Goal: Navigation & Orientation: Understand site structure

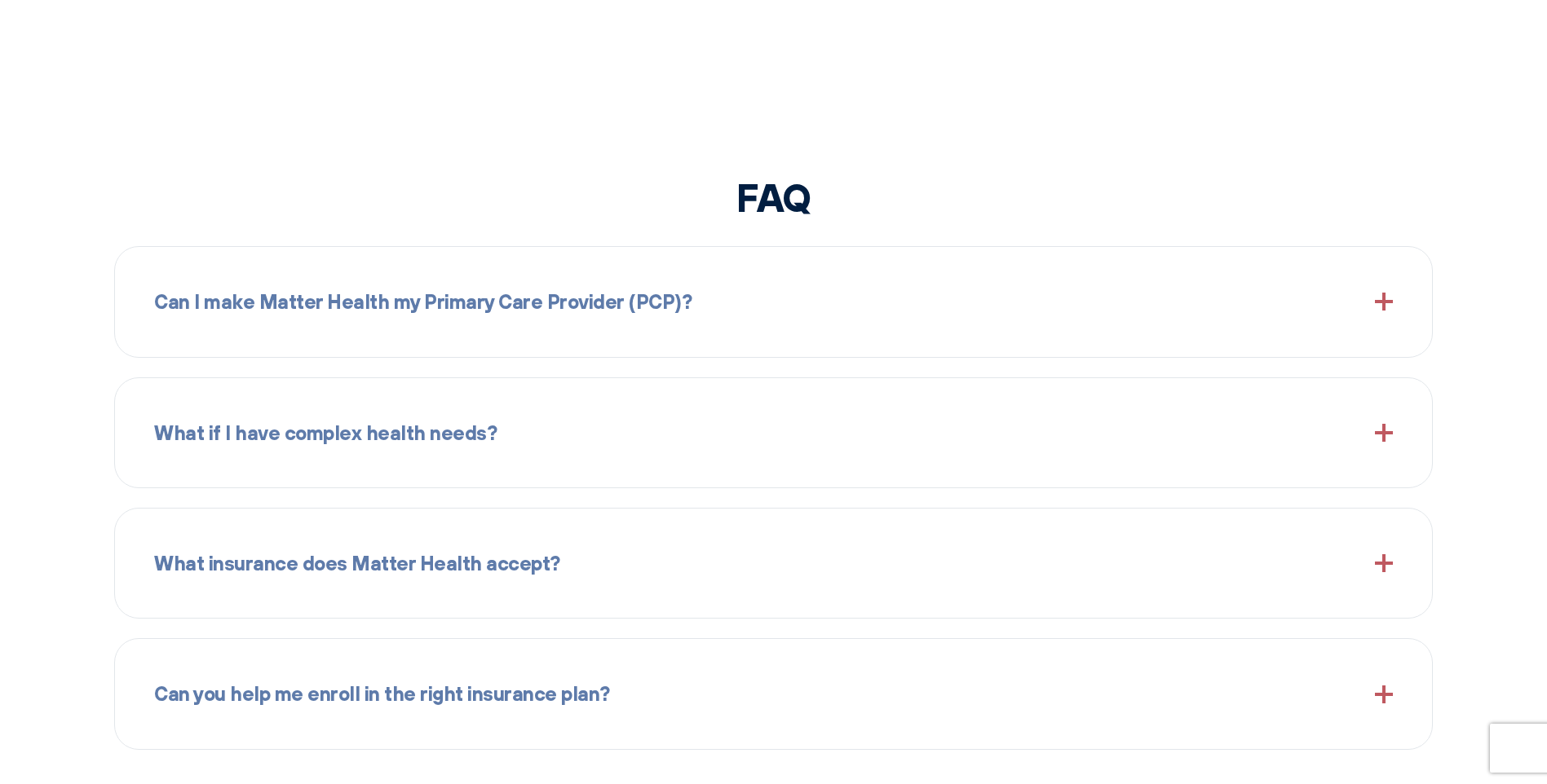
scroll to position [1956, 0]
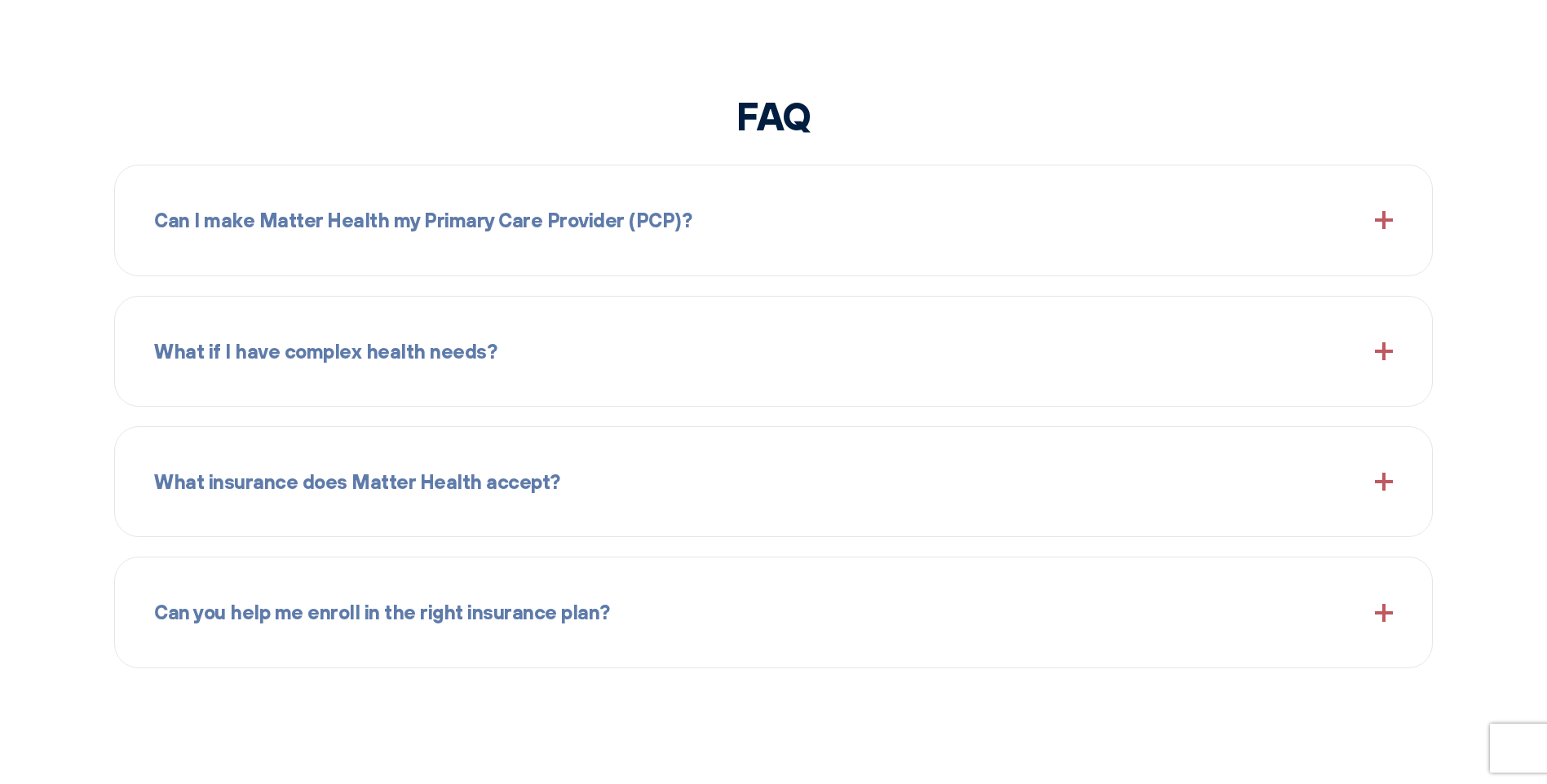
click at [1378, 213] on span at bounding box center [1383, 219] width 18 height 18
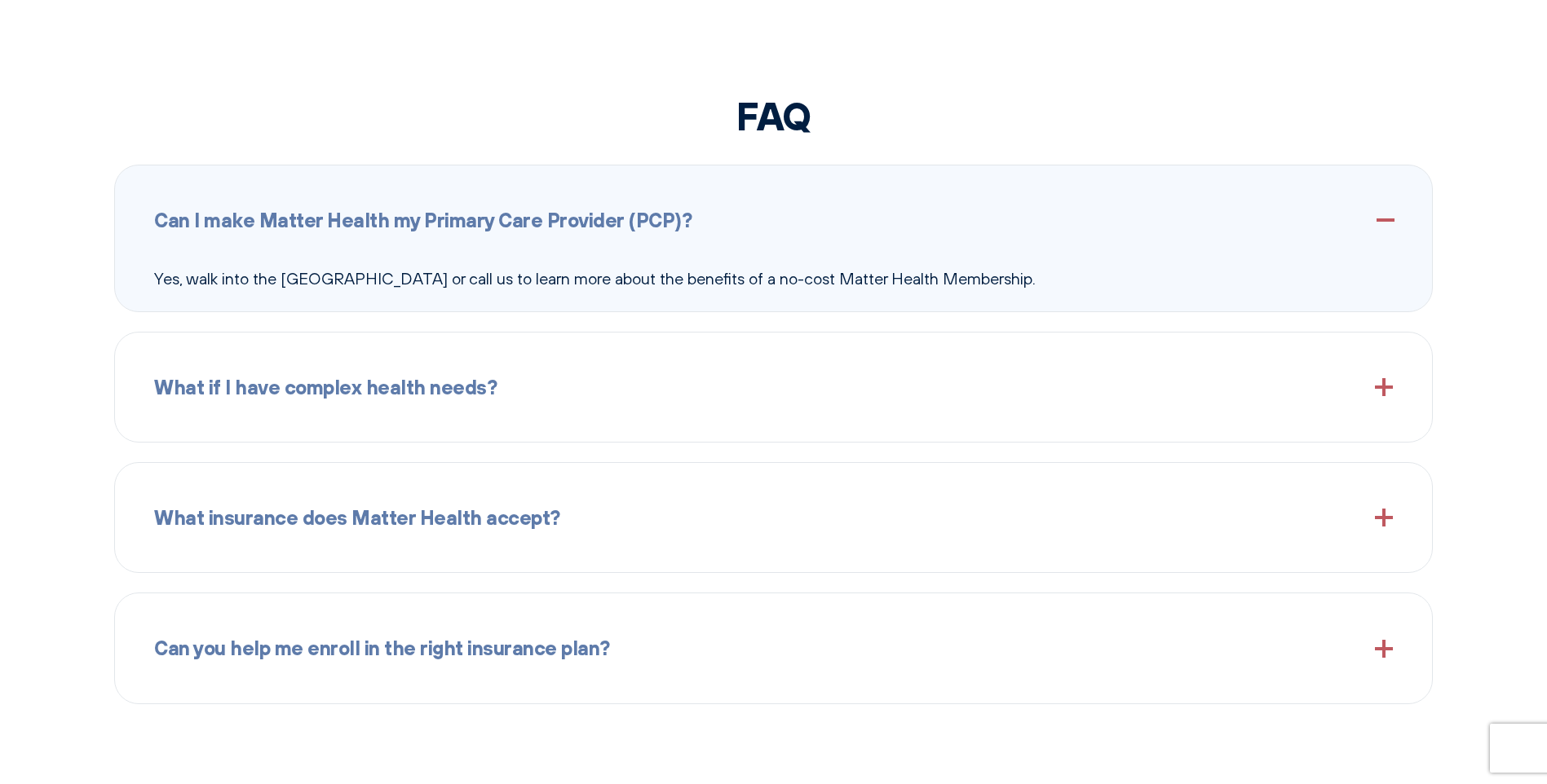
click at [1385, 514] on span at bounding box center [1383, 517] width 18 height 18
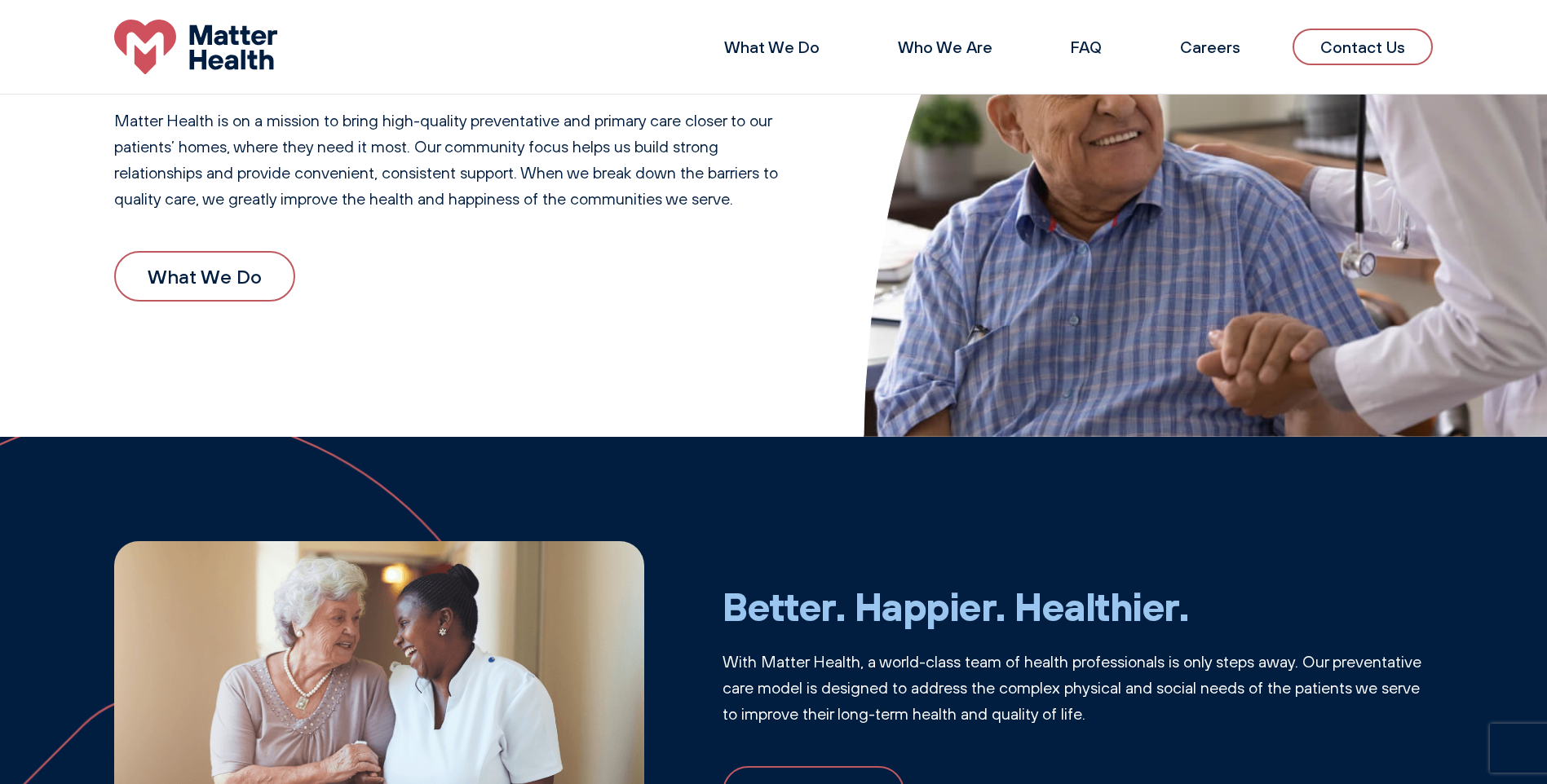
scroll to position [0, 0]
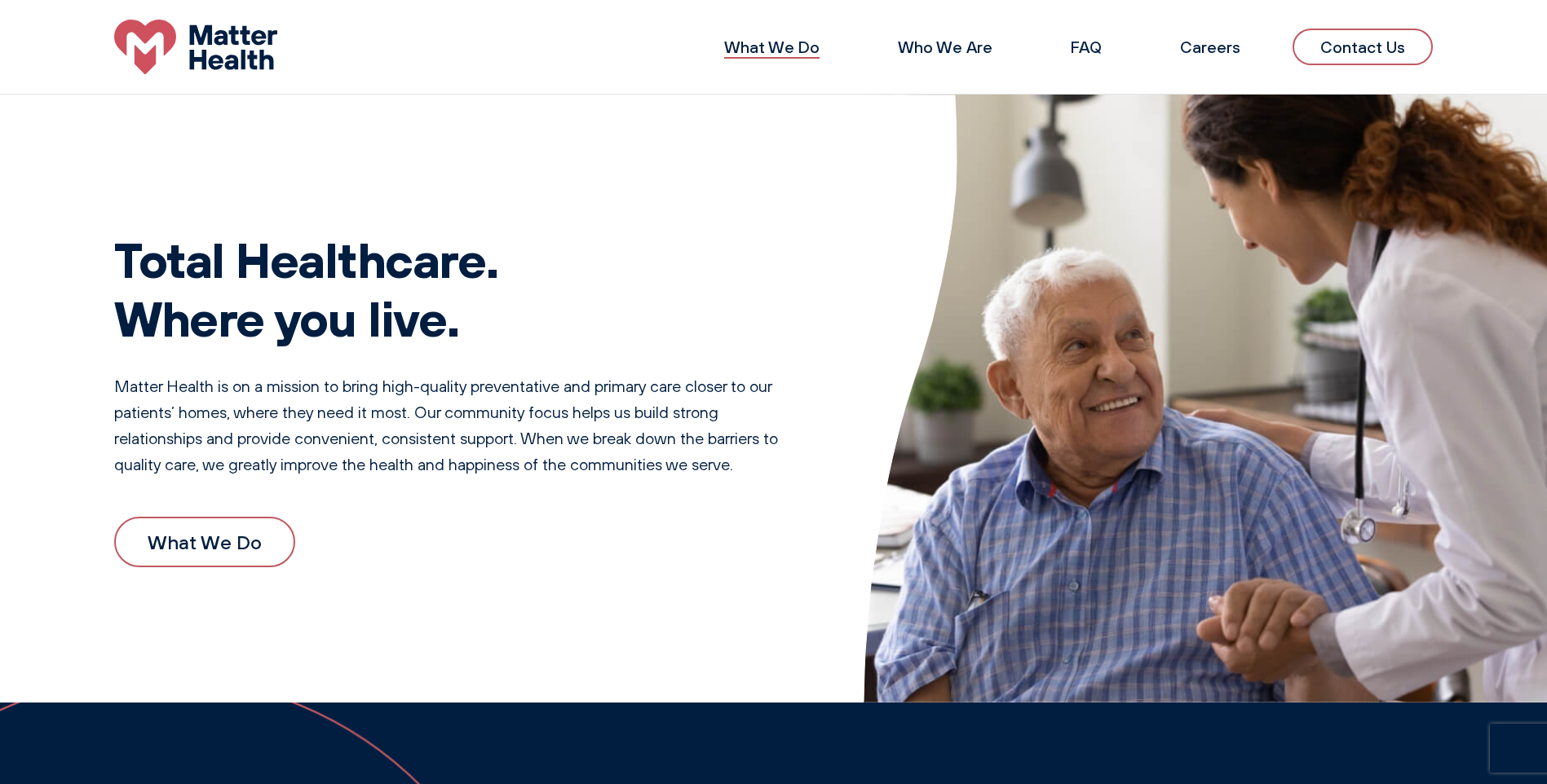
click at [782, 44] on link "What We Do" at bounding box center [771, 47] width 95 height 21
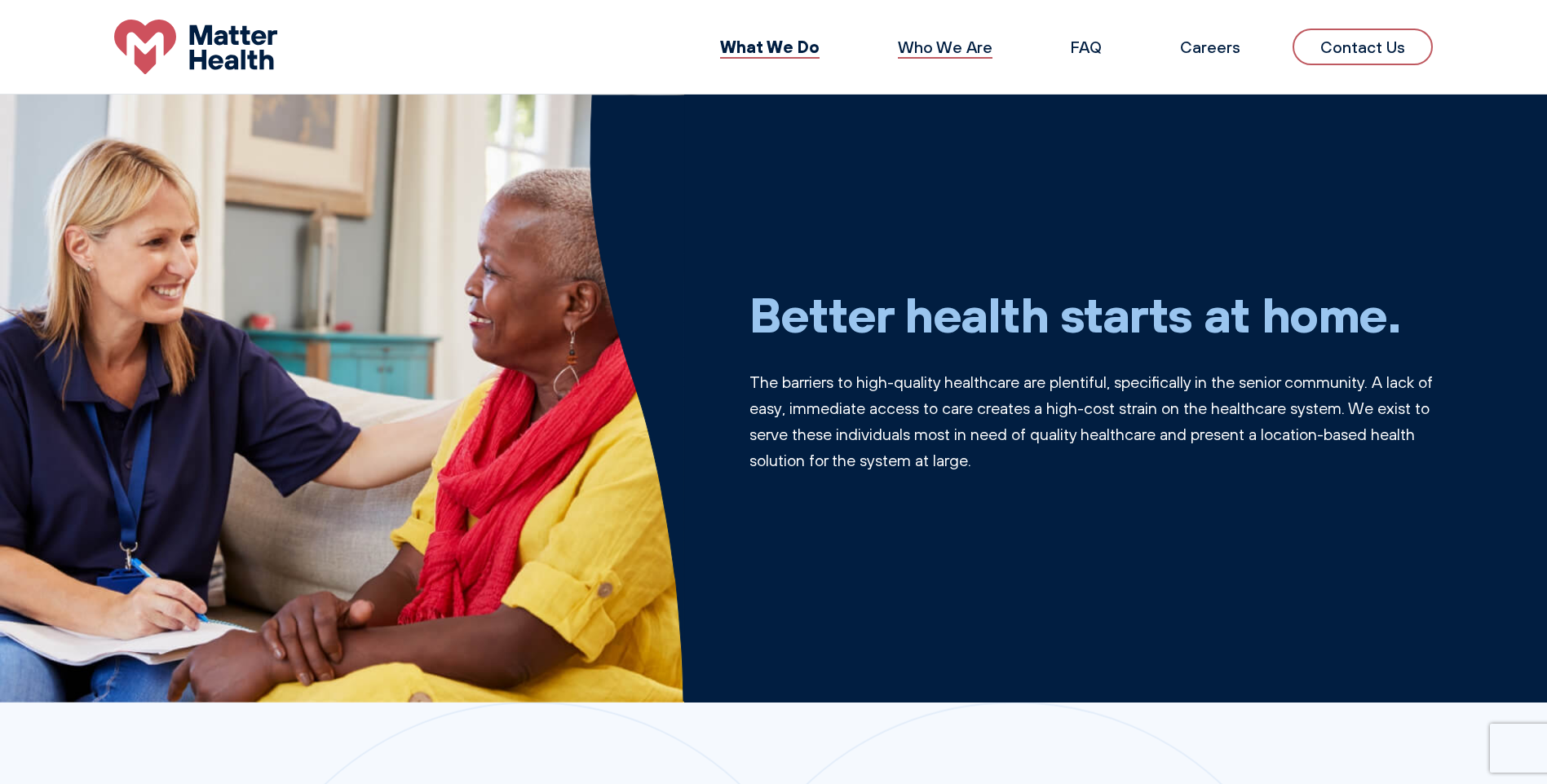
click at [934, 40] on link "Who We Are" at bounding box center [945, 47] width 94 height 21
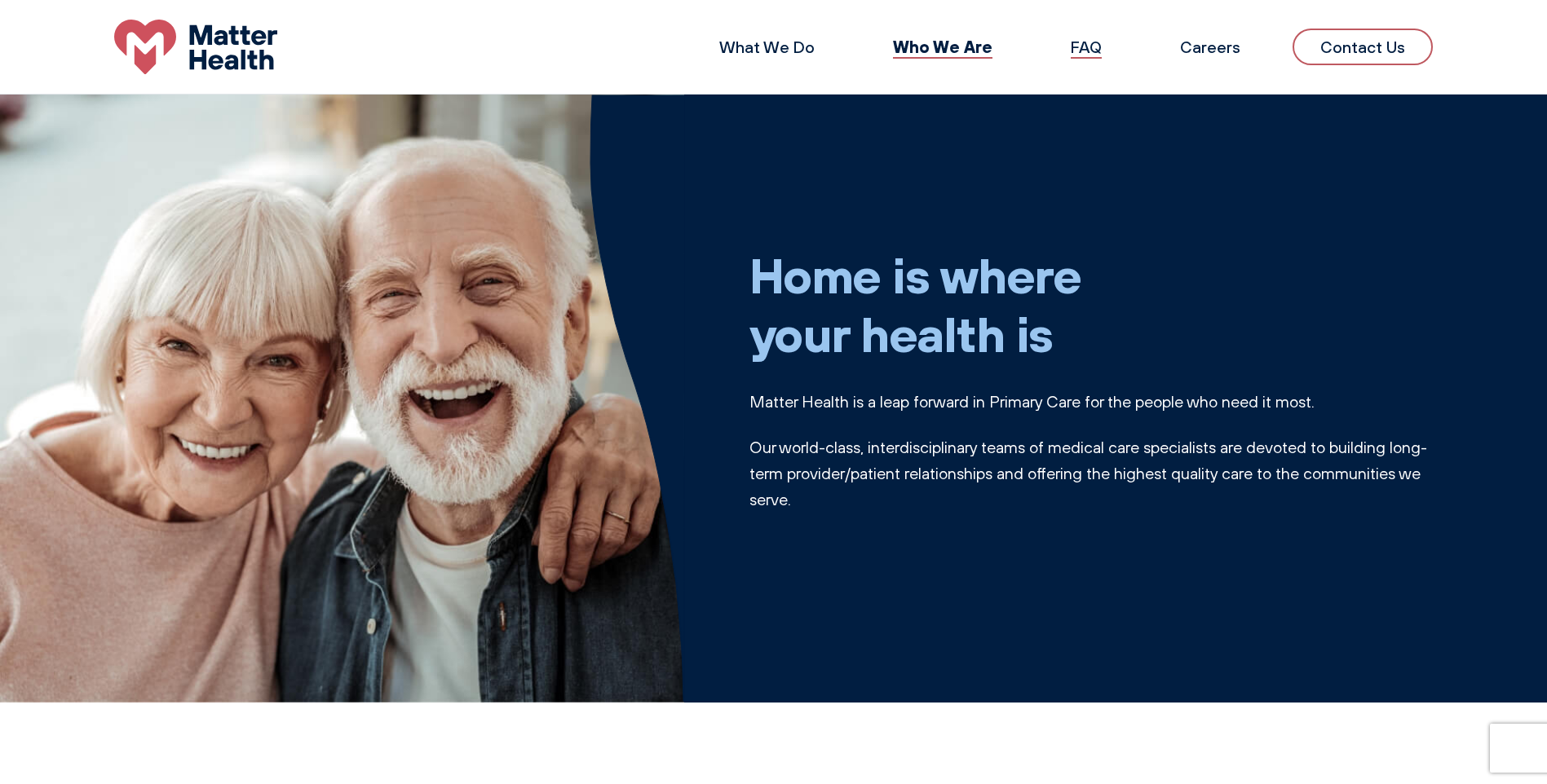
click at [1102, 43] on link "FAQ" at bounding box center [1086, 47] width 31 height 21
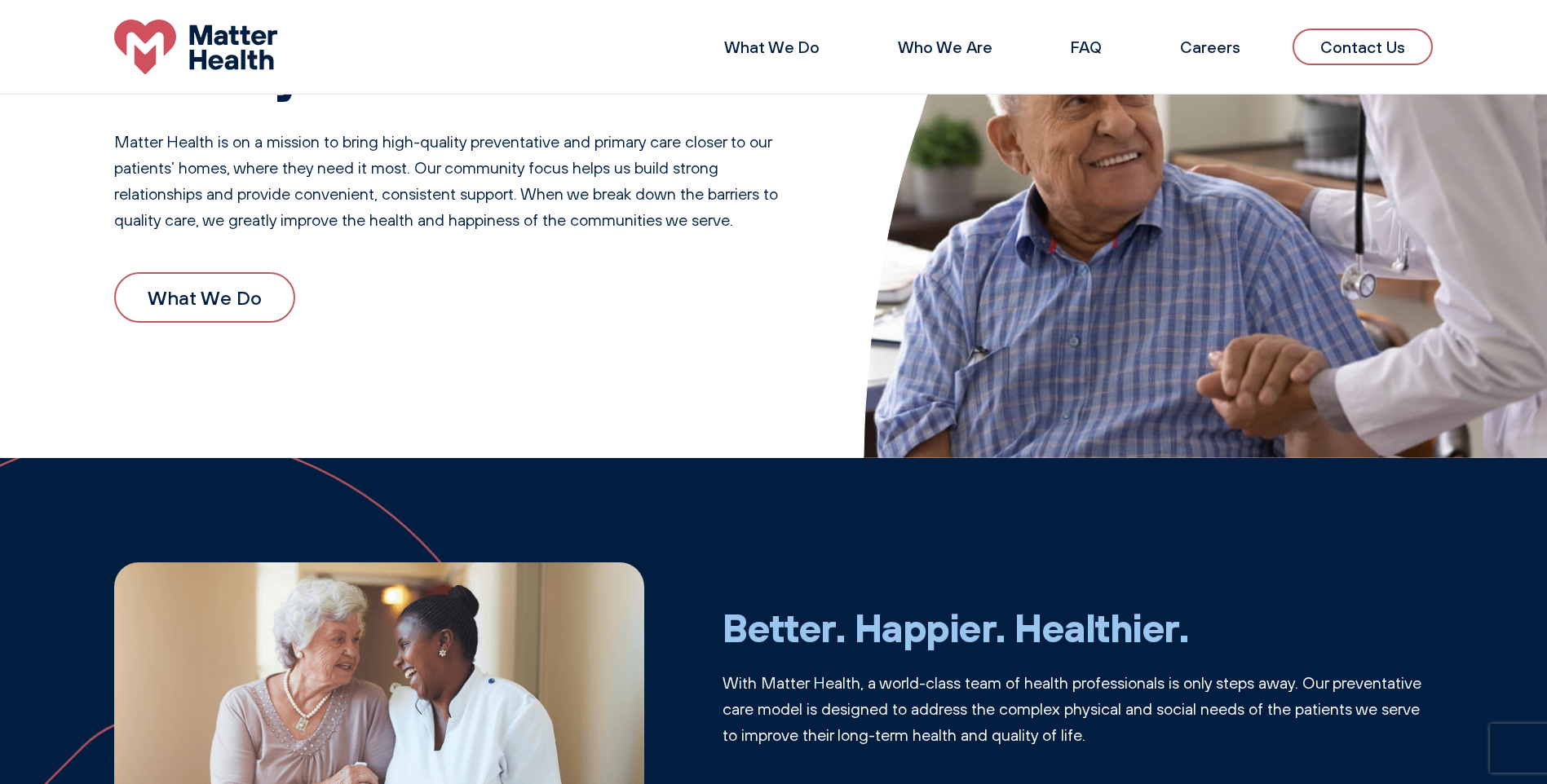
scroll to position [126, 0]
